Goal: Information Seeking & Learning: Learn about a topic

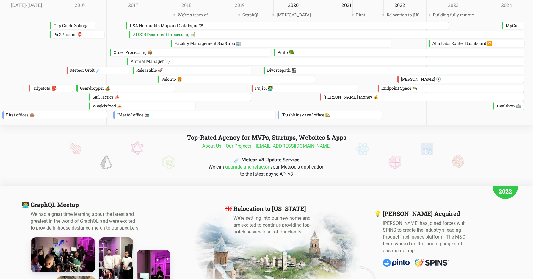
click at [218, 147] on link "About Us" at bounding box center [211, 145] width 19 height 7
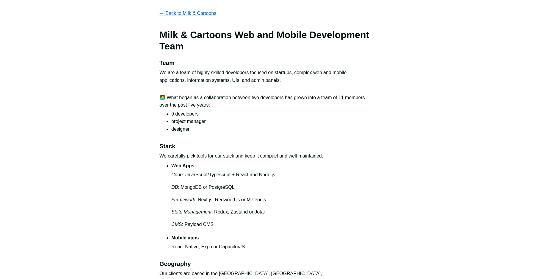
click at [197, 16] on p "← Back to Milk & Cartoons" at bounding box center [266, 14] width 214 height 8
click at [198, 14] on link "← Back to Milk & Cartoons" at bounding box center [187, 13] width 57 height 5
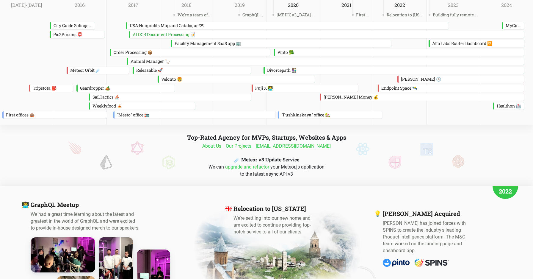
click at [241, 145] on link "Our Projects" at bounding box center [239, 145] width 26 height 7
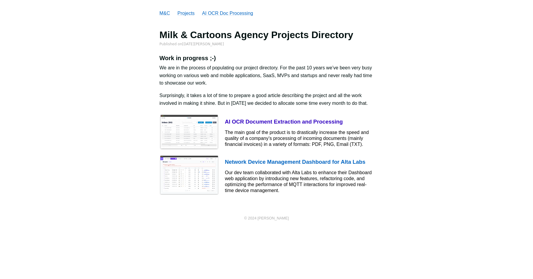
click at [258, 119] on h4 "AI OCR Document Extraction and Processing" at bounding box center [299, 121] width 149 height 7
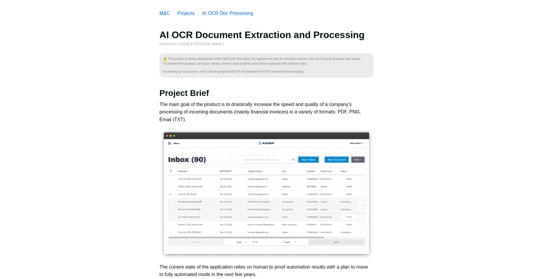
scroll to position [112, 0]
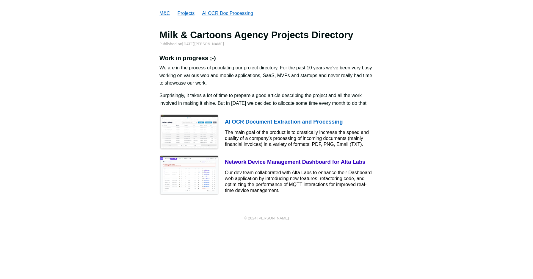
click at [232, 174] on div "Our dev team collaborated with Alta Labs to enhance their Dashboard web applica…" at bounding box center [299, 181] width 149 height 24
click at [188, 178] on img at bounding box center [188, 175] width 59 height 40
click at [268, 158] on h4 "Network Device Management Dashboard for Alta Labs" at bounding box center [299, 161] width 149 height 7
click at [270, 164] on h4 "Network Device Management Dashboard for Alta Labs" at bounding box center [299, 161] width 149 height 7
click at [164, 13] on link "M&C" at bounding box center [164, 13] width 11 height 5
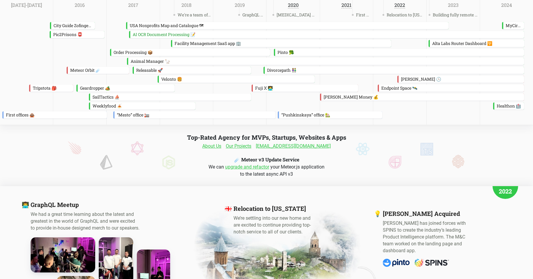
click at [250, 145] on link "Our Projects" at bounding box center [239, 145] width 26 height 7
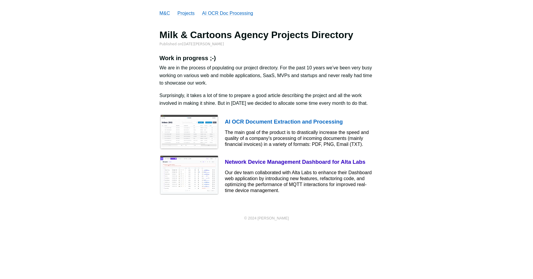
click at [257, 180] on div "Our dev team collaborated with Alta Labs to enhance their Dashboard web applica…" at bounding box center [299, 181] width 149 height 24
click at [215, 173] on img at bounding box center [188, 175] width 59 height 40
click at [237, 175] on div "Our dev team collaborated with Alta Labs to enhance their Dashboard web applica…" at bounding box center [299, 181] width 149 height 24
click at [239, 178] on div "Our dev team collaborated with Alta Labs to enhance their Dashboard web applica…" at bounding box center [299, 181] width 149 height 24
click at [209, 186] on img at bounding box center [188, 175] width 59 height 40
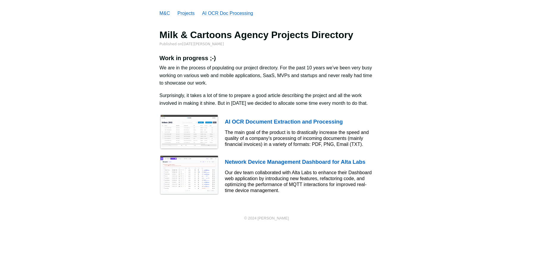
click at [212, 211] on div "M&C Projects AI OCR Doc Processing Milk & Cartoons Agency Projects Directory Pu…" at bounding box center [266, 118] width 533 height 236
click at [208, 160] on img at bounding box center [188, 175] width 59 height 40
click at [207, 167] on img at bounding box center [188, 175] width 59 height 40
click at [208, 178] on img at bounding box center [188, 175] width 59 height 40
click at [216, 175] on img at bounding box center [188, 175] width 59 height 40
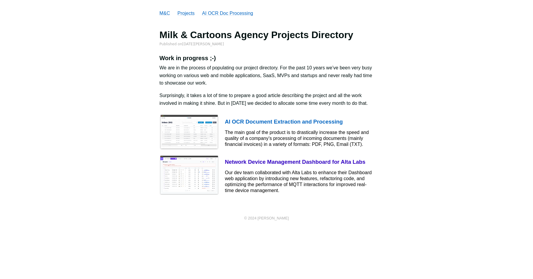
click at [216, 197] on link "Network Device Management Dashboard for Alta Labs Our dev team collaborated wit…" at bounding box center [266, 175] width 214 height 46
click at [216, 182] on img at bounding box center [188, 175] width 59 height 40
click at [249, 230] on div "M&C Projects AI OCR Doc Processing Milk & Cartoons Agency Projects Directory Pu…" at bounding box center [266, 118] width 533 height 236
click at [248, 186] on div "Our dev team collaborated with Alta Labs to enhance their Dashboard web applica…" at bounding box center [299, 181] width 149 height 24
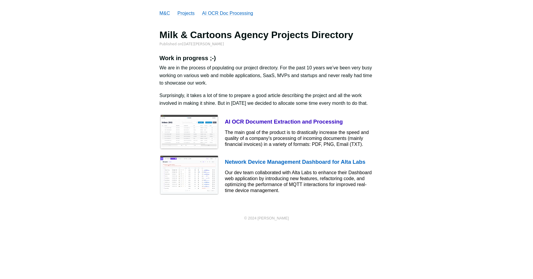
click at [251, 136] on div "The main goal of the product is to drastically increase the speed and quality o…" at bounding box center [299, 138] width 149 height 18
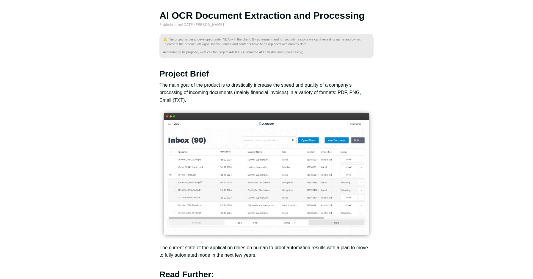
scroll to position [112, 0]
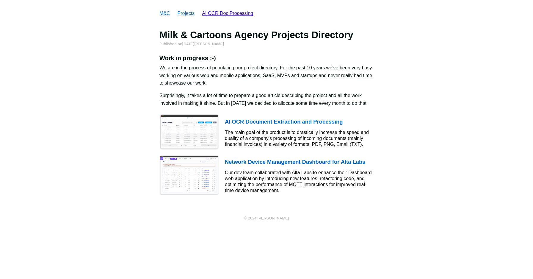
click at [236, 13] on link "AI OCR Doc Processing" at bounding box center [227, 13] width 51 height 5
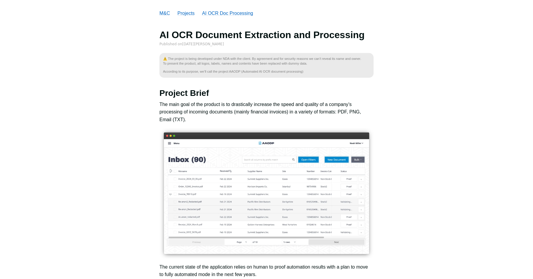
click at [186, 4] on div "M&C Projects AI OCR Doc Processing AI OCR Document Extraction and Processing Pu…" at bounding box center [266, 199] width 533 height 398
click at [186, 11] on link "Projects" at bounding box center [186, 13] width 17 height 5
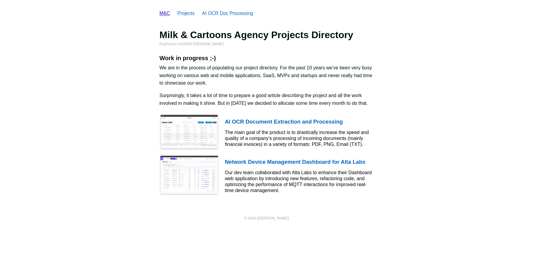
click at [167, 13] on link "M&C" at bounding box center [164, 13] width 11 height 5
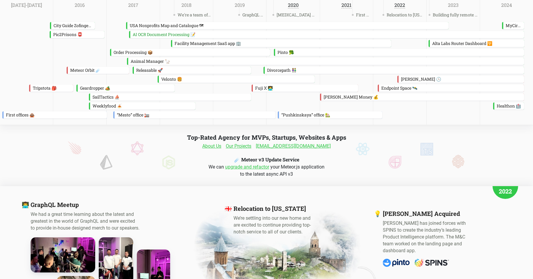
click at [250, 168] on link "upgrade and refactor" at bounding box center [247, 167] width 44 height 6
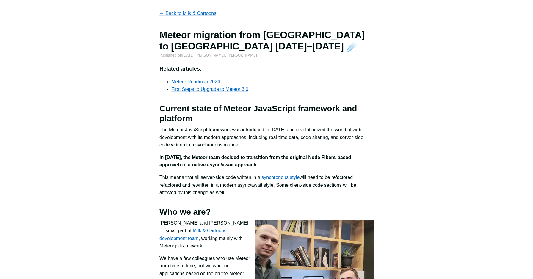
scroll to position [398, 0]
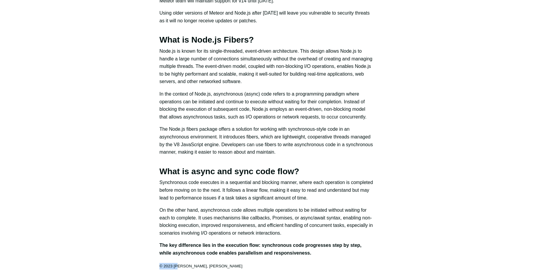
drag, startPoint x: 159, startPoint y: 265, endPoint x: 178, endPoint y: 265, distance: 19.6
click at [208, 267] on p "© 2023 [PERSON_NAME], [PERSON_NAME]" at bounding box center [266, 266] width 214 height 7
click at [218, 267] on p "© 2023 [PERSON_NAME], [PERSON_NAME]" at bounding box center [266, 266] width 214 height 7
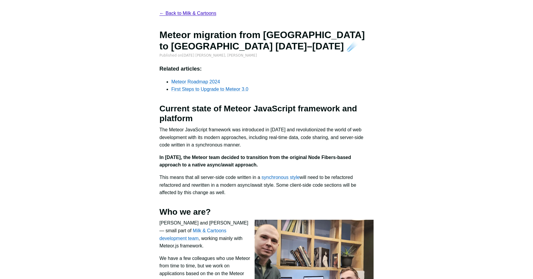
click at [191, 12] on link "← Back to Milk & Cartoons" at bounding box center [187, 13] width 57 height 5
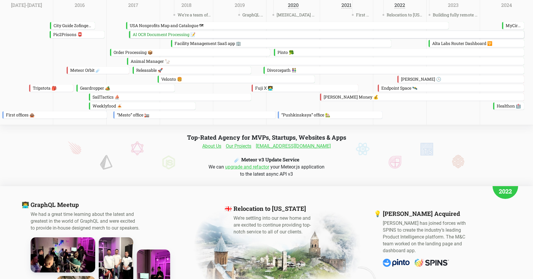
click at [184, 33] on div "AI OCR Document Processing 📝" at bounding box center [327, 34] width 394 height 7
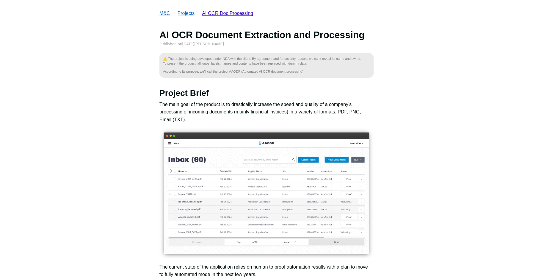
click at [213, 14] on link "AI OCR Doc Processing" at bounding box center [227, 13] width 51 height 5
click at [193, 14] on link "Projects" at bounding box center [186, 13] width 17 height 5
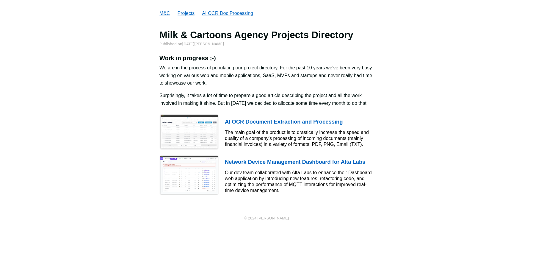
click at [169, 10] on li "M&C" at bounding box center [164, 14] width 11 height 8
click at [168, 11] on link "M&C" at bounding box center [164, 13] width 11 height 5
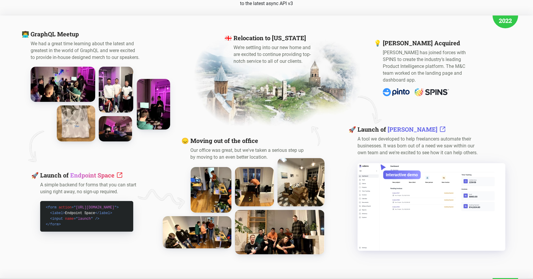
scroll to position [169, 0]
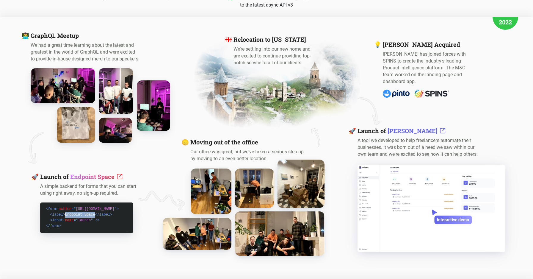
drag, startPoint x: 64, startPoint y: 216, endPoint x: 95, endPoint y: 213, distance: 31.4
click at [95, 213] on pre "< form action = " [URL][DOMAIN_NAME] " > < label > Endpoint Space </ label > < …" at bounding box center [87, 217] width 82 height 23
click at [102, 216] on pre "< form action = " [URL][DOMAIN_NAME] " > < label > Endpoint Space </ label > < …" at bounding box center [87, 217] width 82 height 23
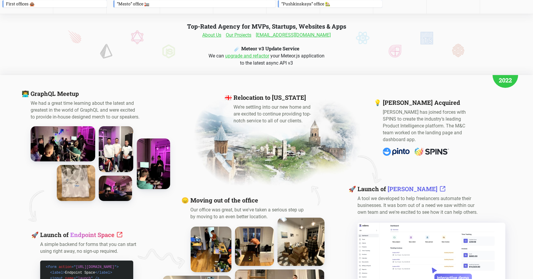
scroll to position [0, 0]
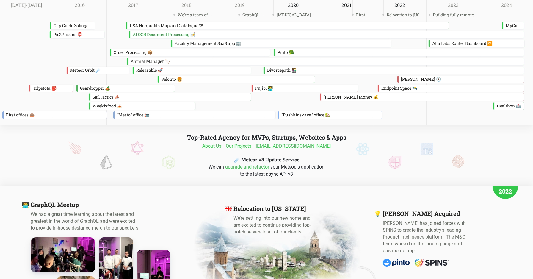
click at [257, 168] on link "upgrade and refactor" at bounding box center [247, 167] width 44 height 6
